Goal: Use online tool/utility: Utilize a website feature to perform a specific function

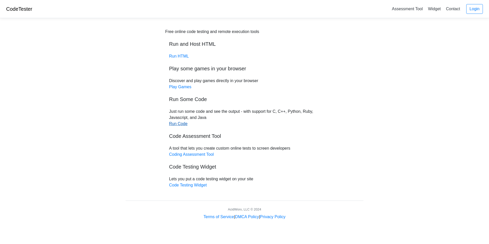
click at [176, 122] on link "Run Code" at bounding box center [178, 124] width 18 height 4
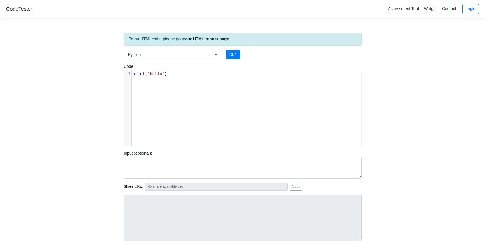
scroll to position [2, 0]
type textarea "print('hello')"
drag, startPoint x: 171, startPoint y: 80, endPoint x: 118, endPoint y: 77, distance: 53.0
click at [118, 77] on body "CodeTester Assessment Tool Widget Contact Login To run HTML code, please go to …" at bounding box center [242, 136] width 485 height 273
click at [143, 76] on pre "​" at bounding box center [249, 74] width 234 height 6
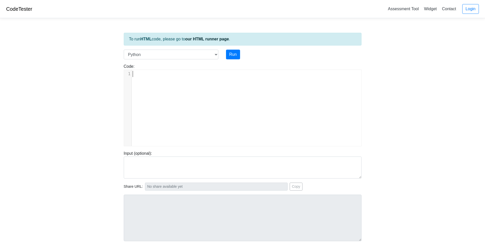
type textarea "​"
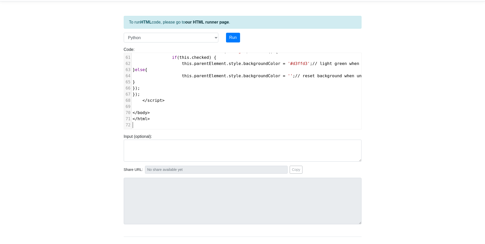
scroll to position [0, 0]
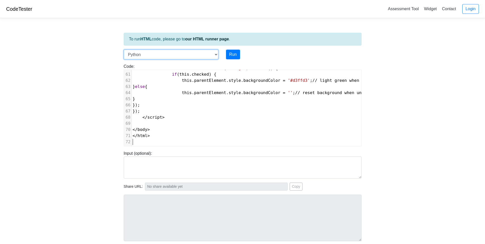
click at [216, 56] on select "C C++ Go Java Javascript Python Ruby" at bounding box center [171, 55] width 95 height 10
click at [201, 39] on link "our HTML runner page" at bounding box center [207, 39] width 44 height 4
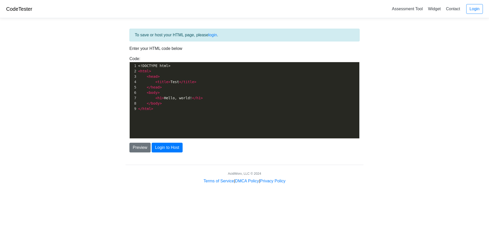
scroll to position [2, 0]
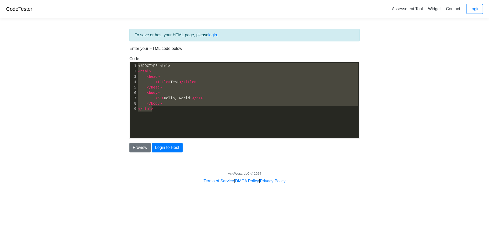
drag, startPoint x: 178, startPoint y: 113, endPoint x: 125, endPoint y: 60, distance: 74.9
click at [125, 60] on div "To save or host your HTML page, please login . Enter your HTML code below Code:…" at bounding box center [245, 103] width 246 height 162
type textarea "​<!DOCTYPE html> <html> <head> <title>Test</title> </head> <body> <h1>Hello, wo…"
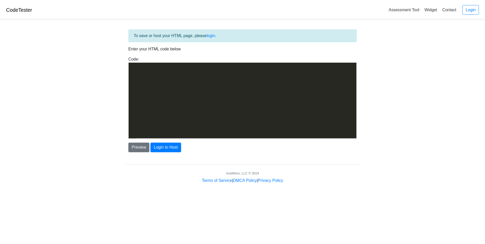
scroll to position [309, 0]
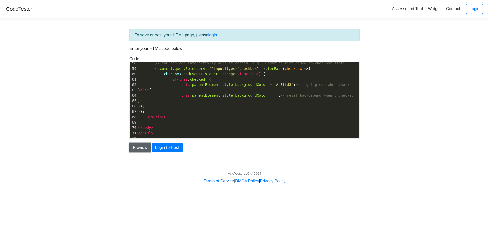
click at [136, 150] on button "Preview" at bounding box center [139, 148] width 21 height 10
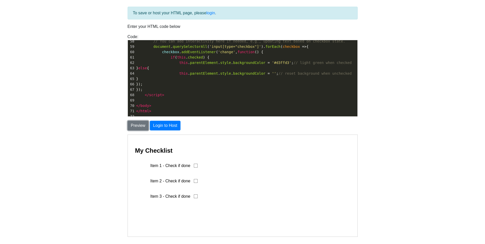
scroll to position [60, 0]
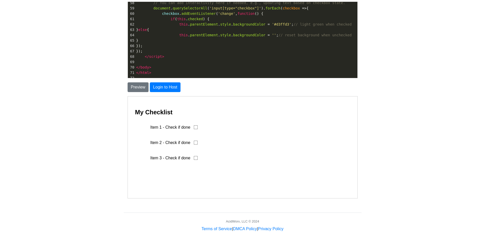
click at [136, 121] on img at bounding box center [141, 127] width 13 height 13
click at [195, 127] on input "Item 1 - Check if done" at bounding box center [195, 127] width 4 height 4
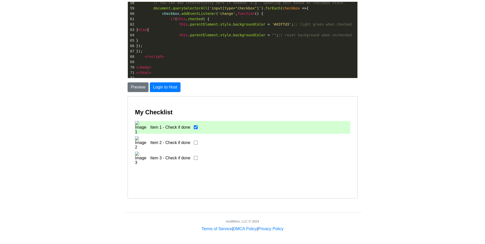
click at [195, 127] on input "Item 1 - Check if done" at bounding box center [195, 127] width 4 height 4
checkbox input "false"
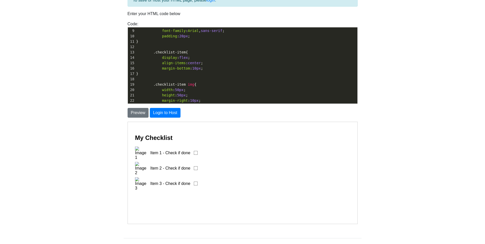
scroll to position [2, 0]
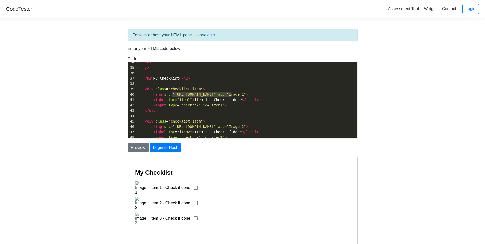
drag, startPoint x: 172, startPoint y: 94, endPoint x: 230, endPoint y: 96, distance: 58.1
click at [216, 96] on span ""https://via.placeholder.com/50"" at bounding box center [194, 94] width 43 height 4
type textarea "​https://via.placeholder.com/50"
click at [137, 149] on button "Preview" at bounding box center [138, 148] width 21 height 10
click at [138, 183] on img at bounding box center [141, 187] width 13 height 13
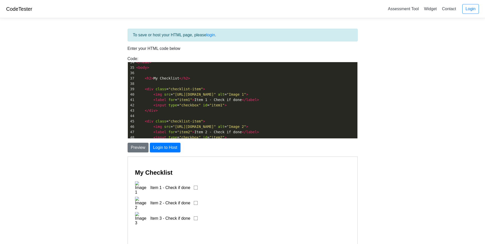
click at [135, 184] on img at bounding box center [141, 187] width 13 height 13
